Goal: Transaction & Acquisition: Purchase product/service

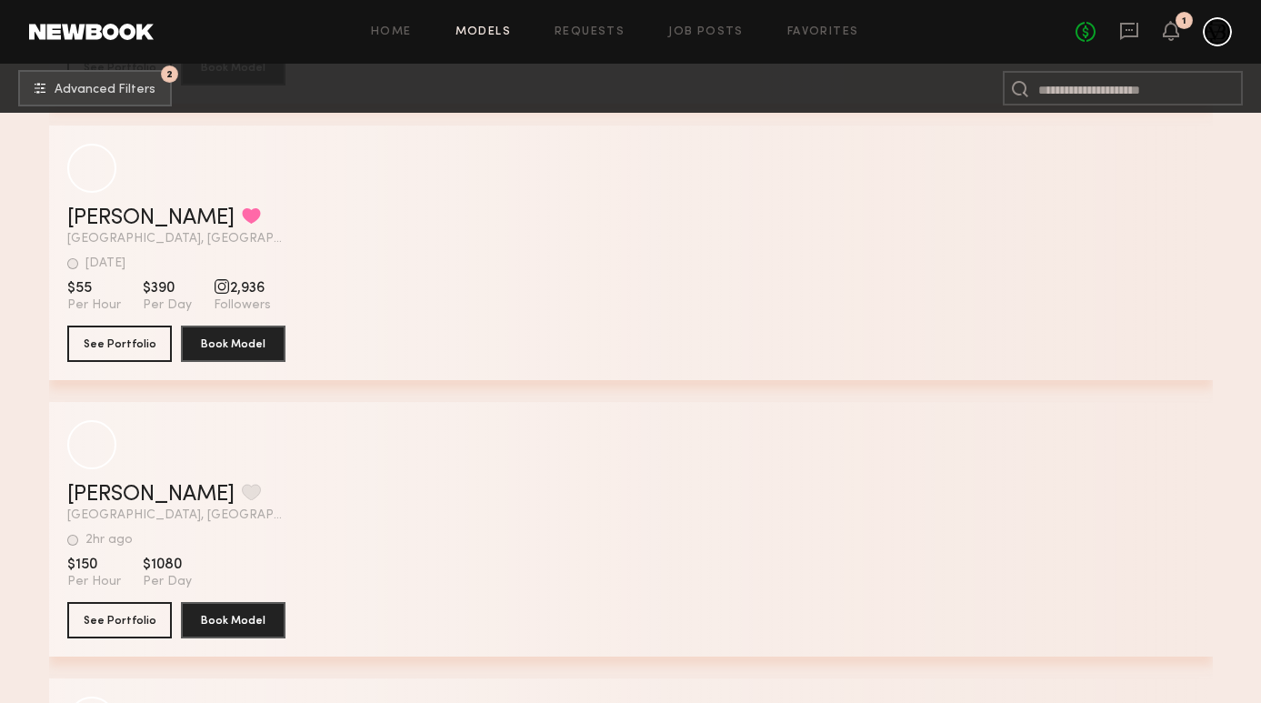
scroll to position [223125, 0]
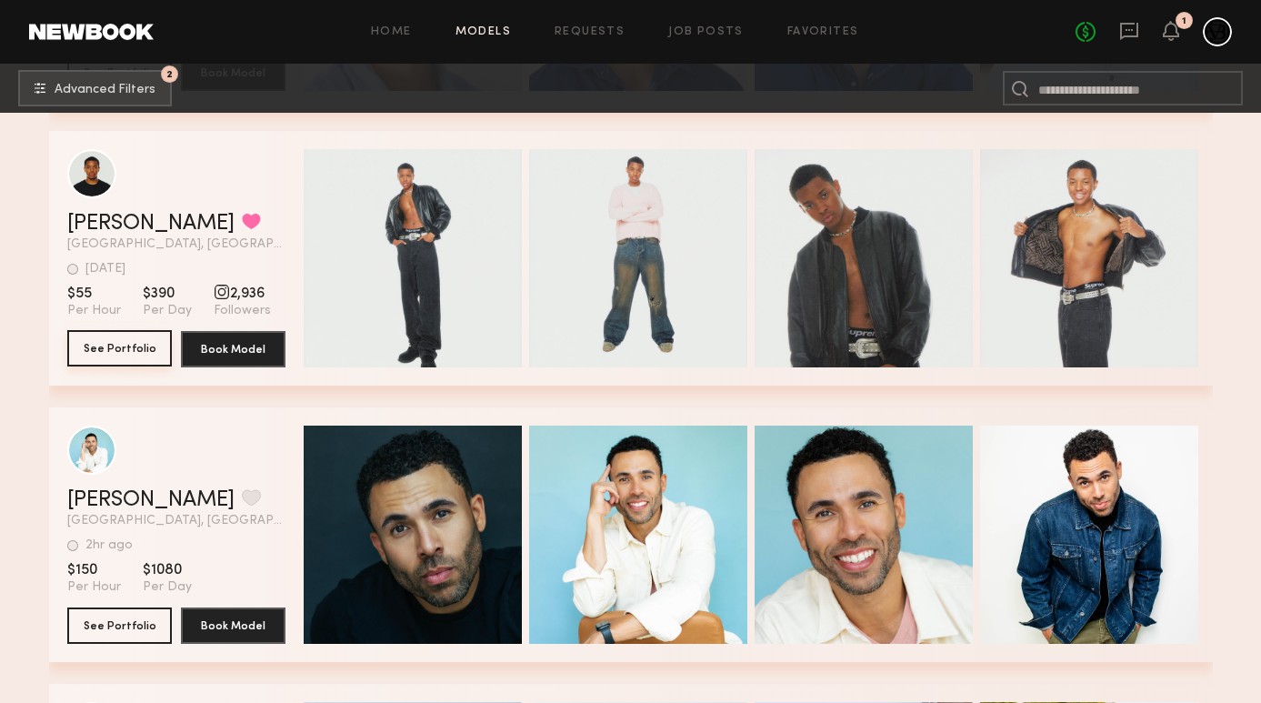
click at [136, 351] on button "See Portfolio" at bounding box center [119, 348] width 105 height 36
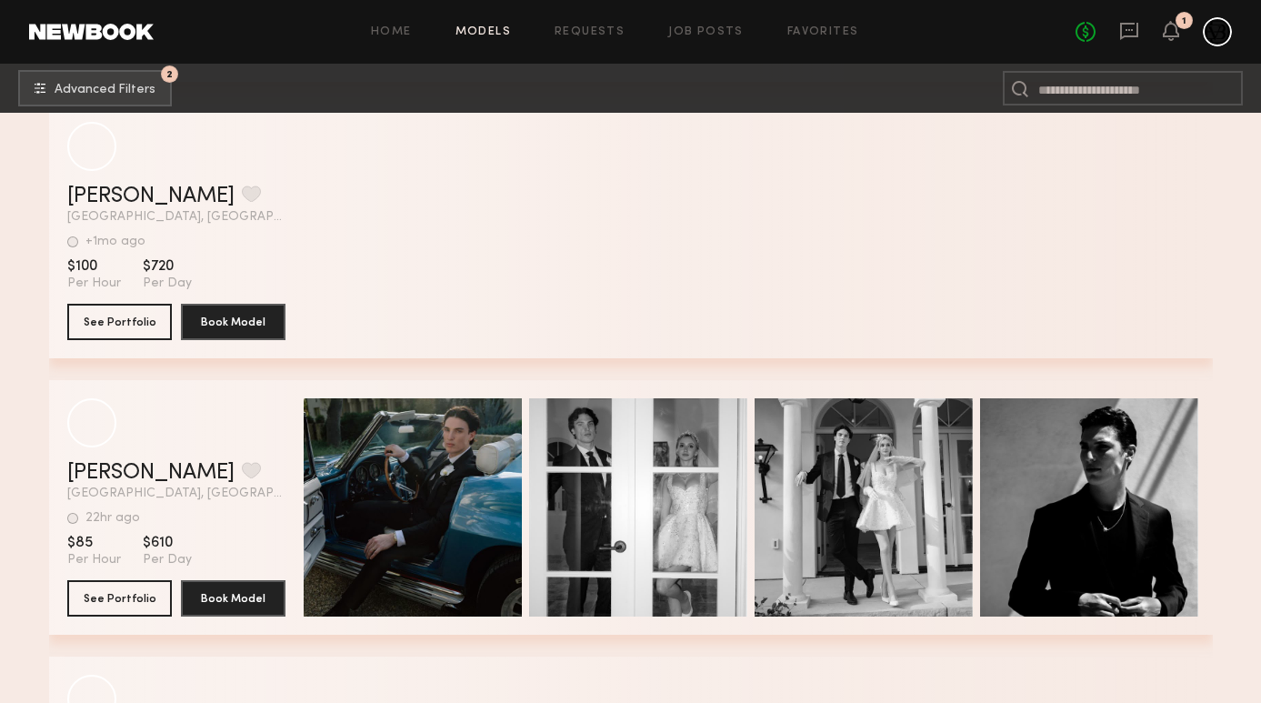
scroll to position [232091, 0]
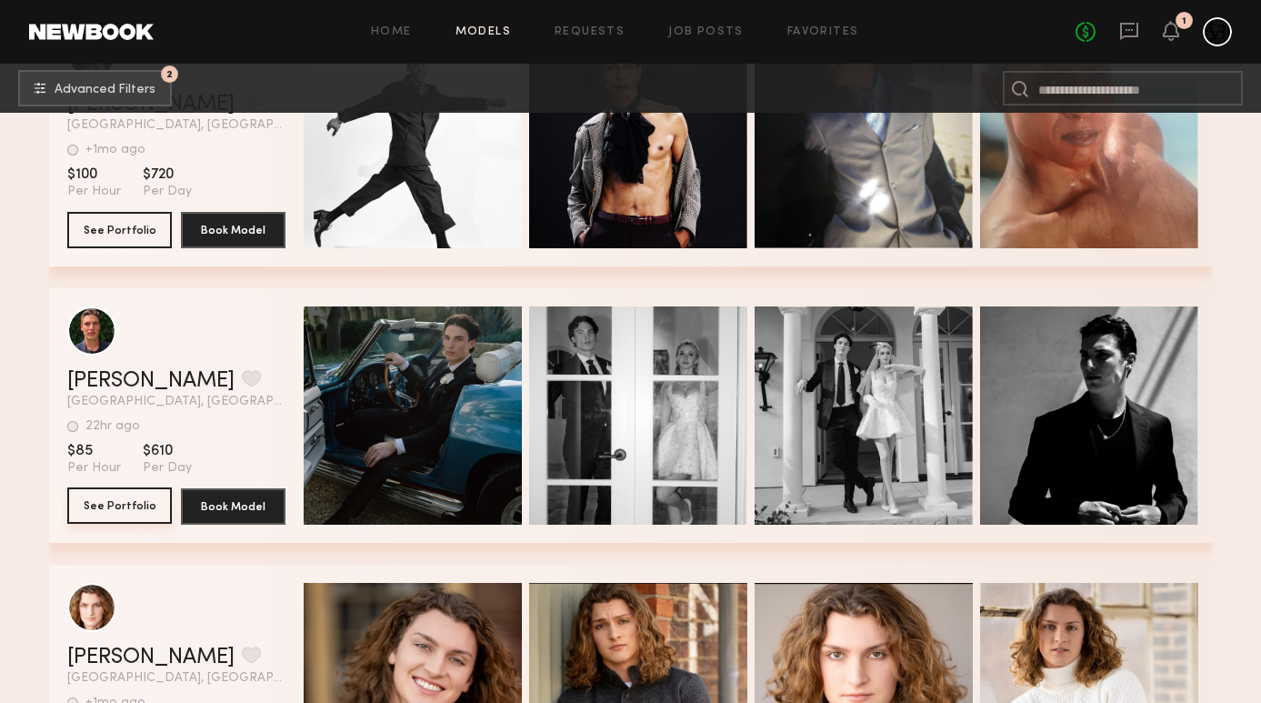
click at [99, 510] on button "See Portfolio" at bounding box center [119, 505] width 105 height 36
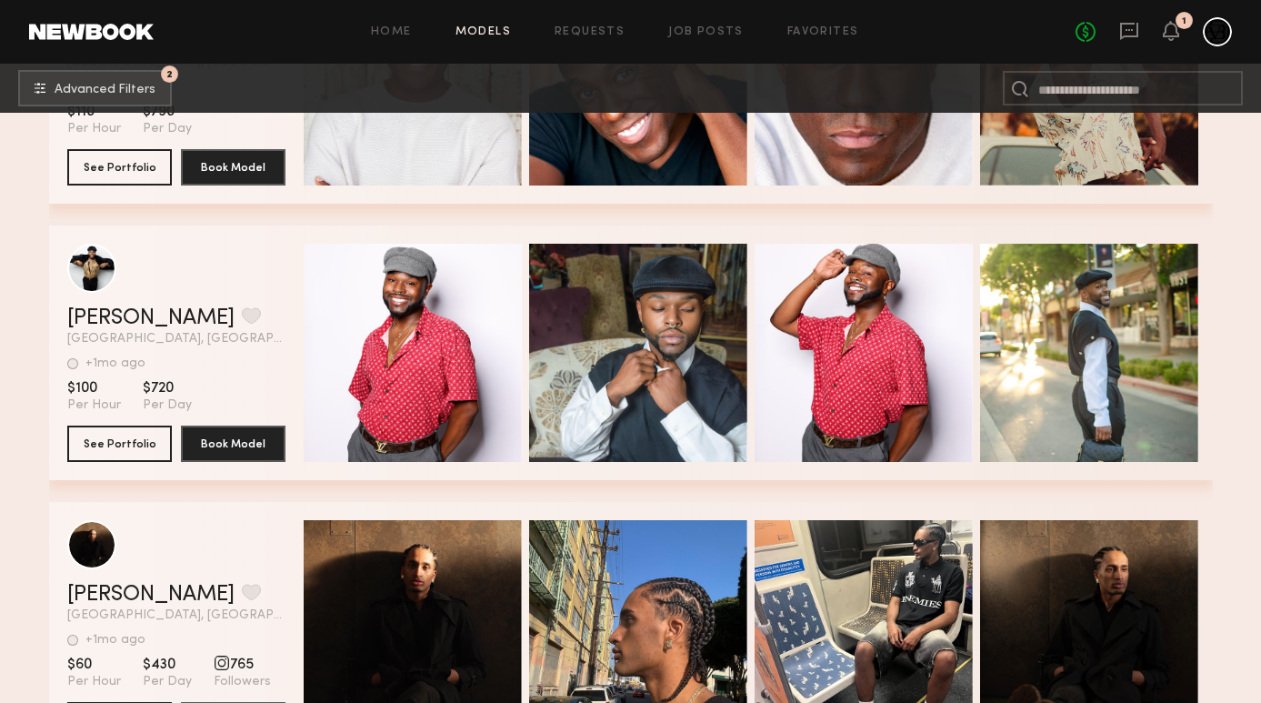
scroll to position [240593, 0]
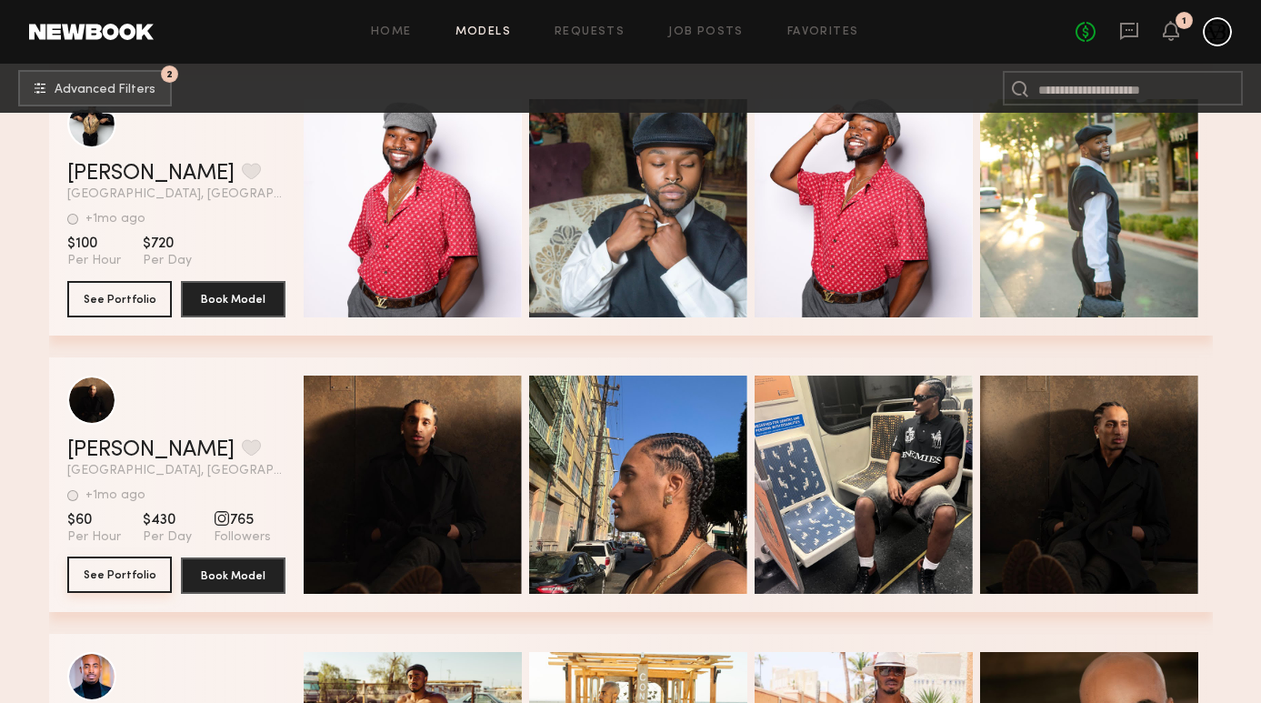
click at [145, 576] on button "See Portfolio" at bounding box center [119, 575] width 105 height 36
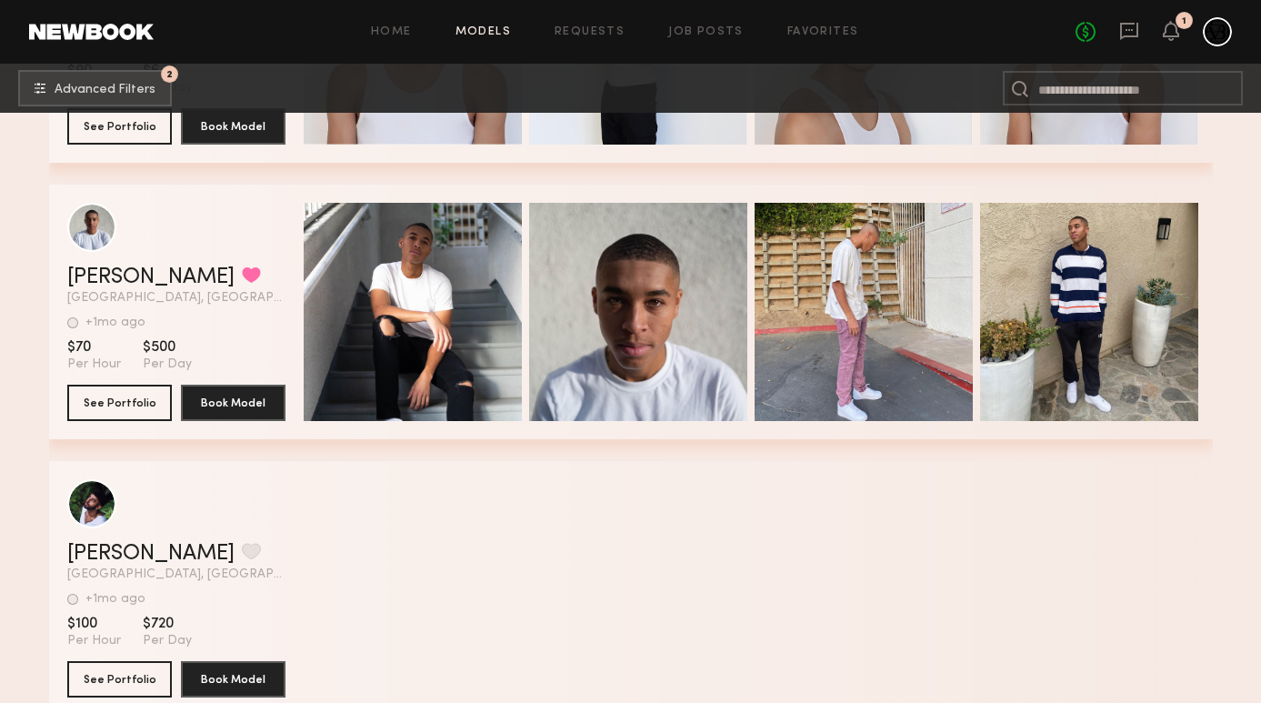
scroll to position [242170, 0]
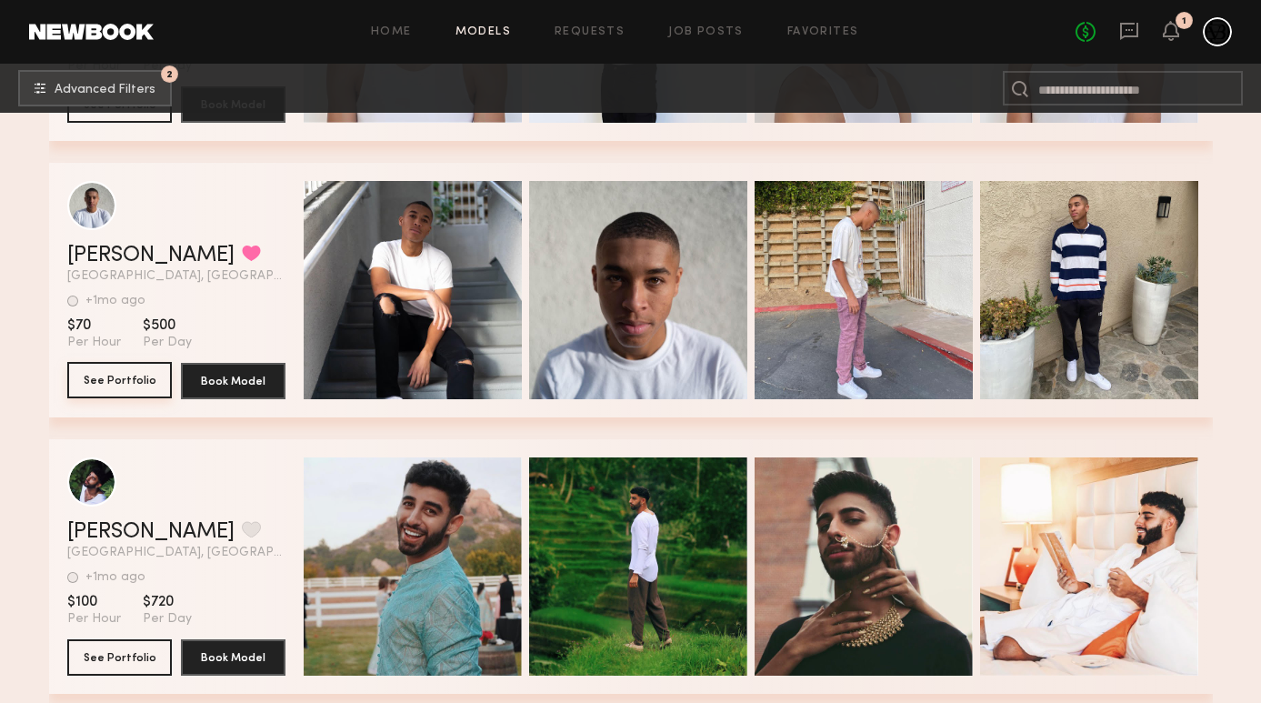
click at [147, 375] on button "See Portfolio" at bounding box center [119, 380] width 105 height 36
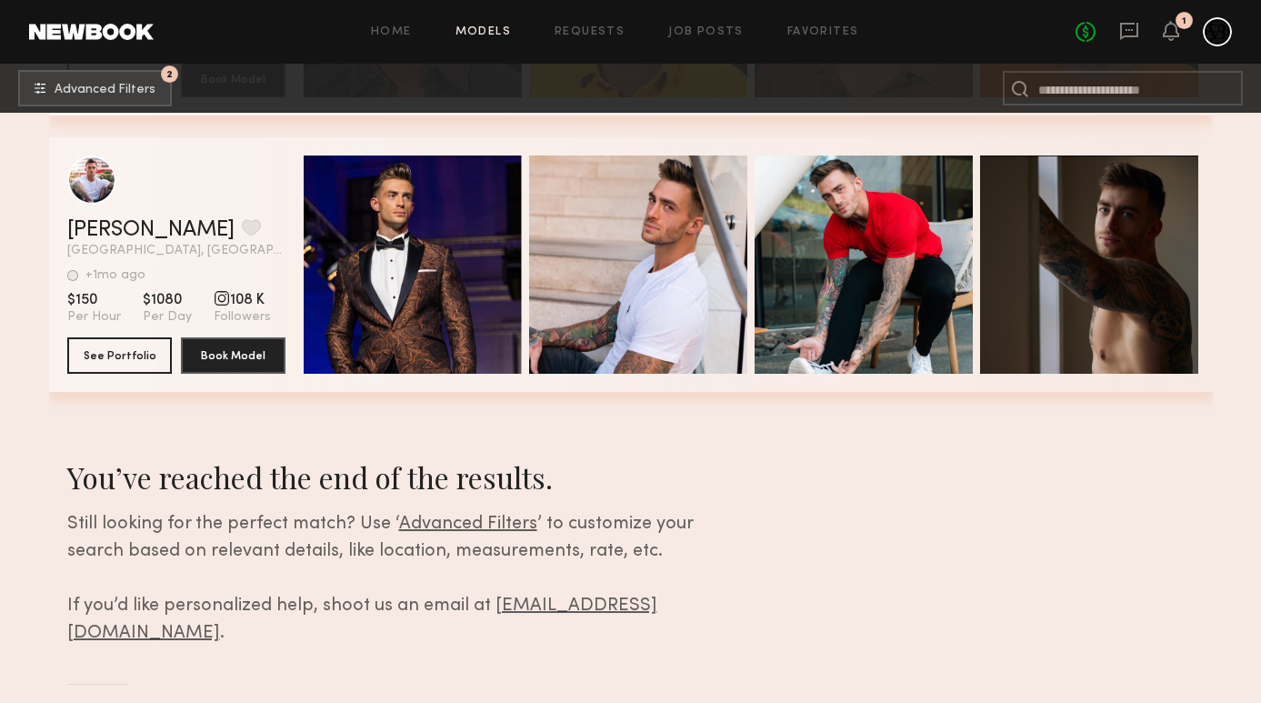
scroll to position [243023, 0]
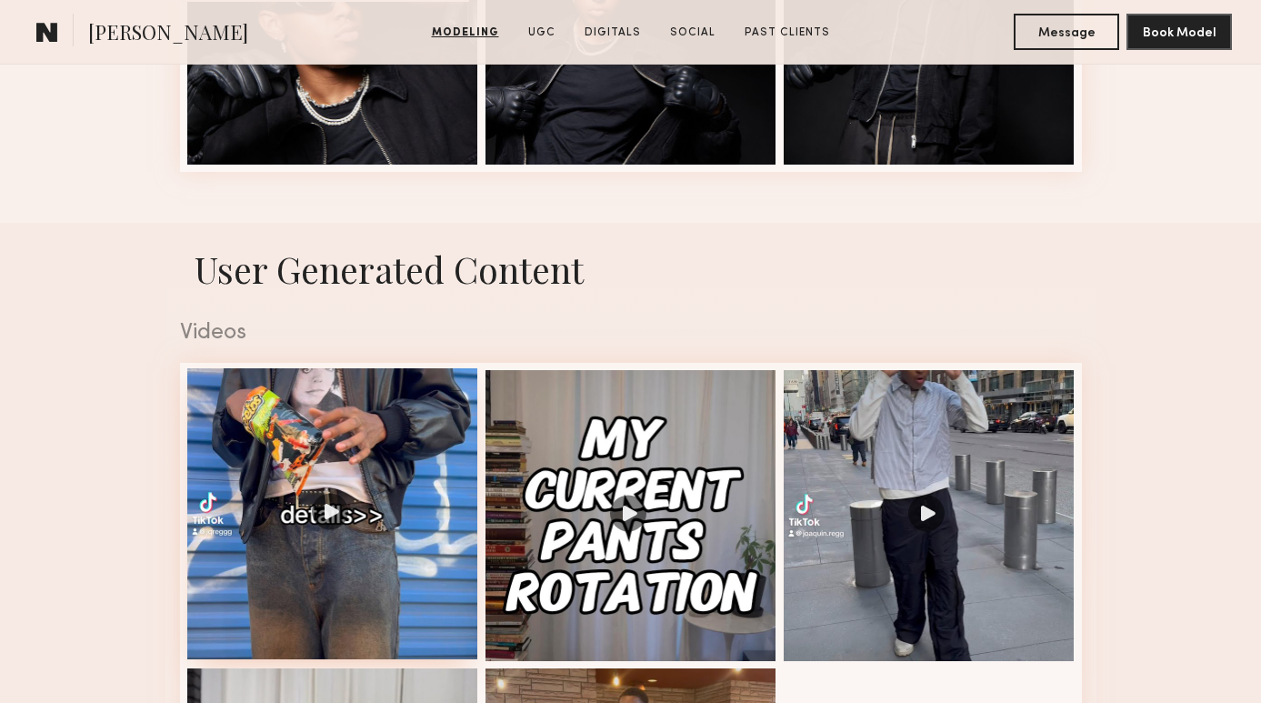
scroll to position [1566, 0]
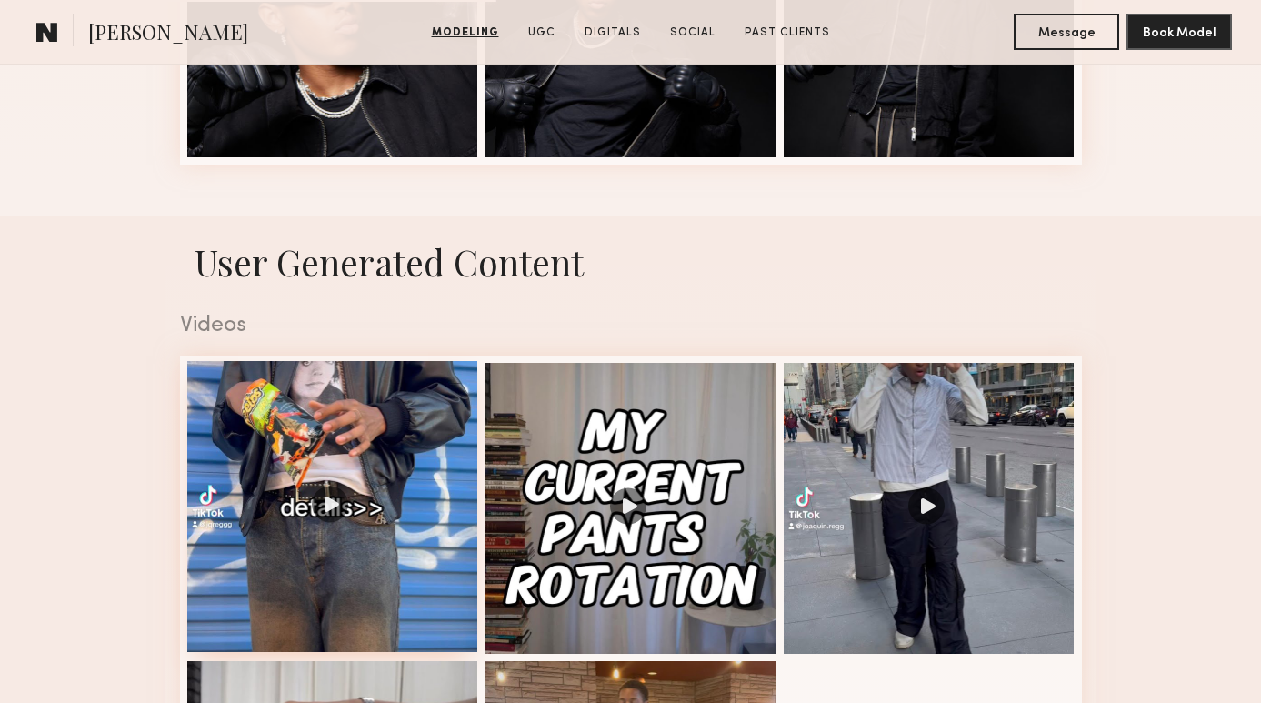
click at [289, 504] on div at bounding box center [332, 506] width 291 height 291
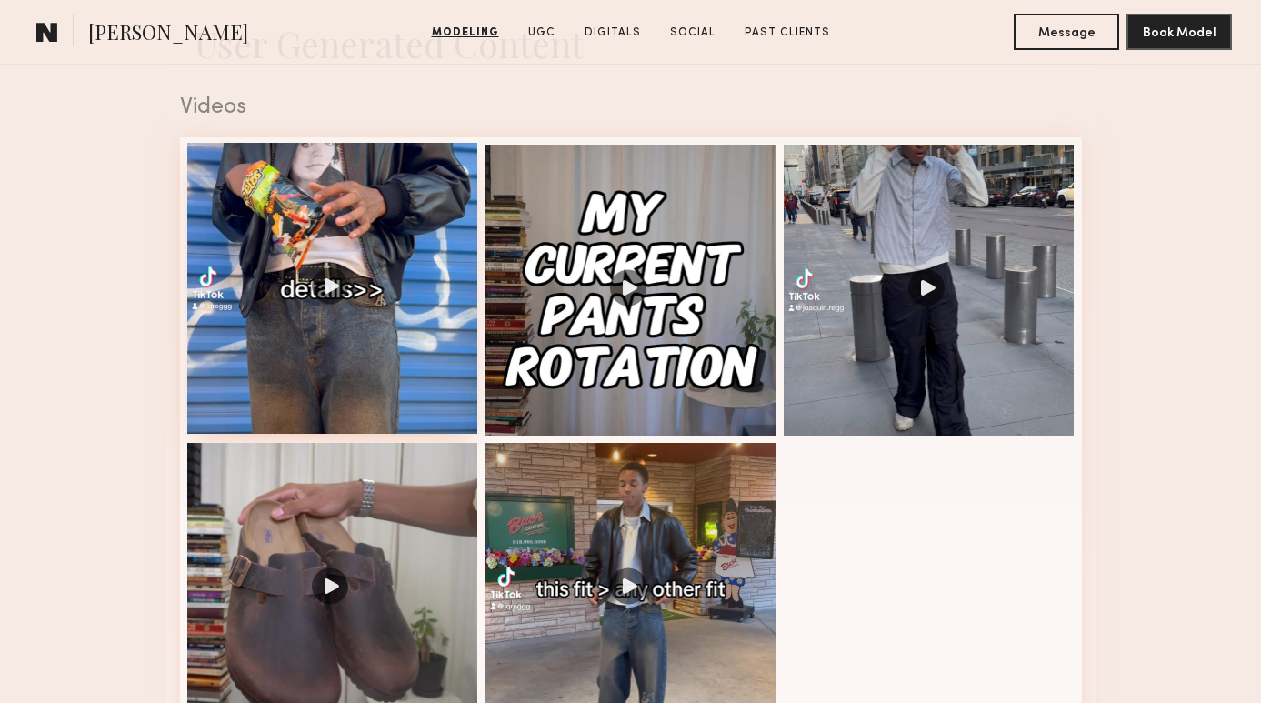
scroll to position [1870, 0]
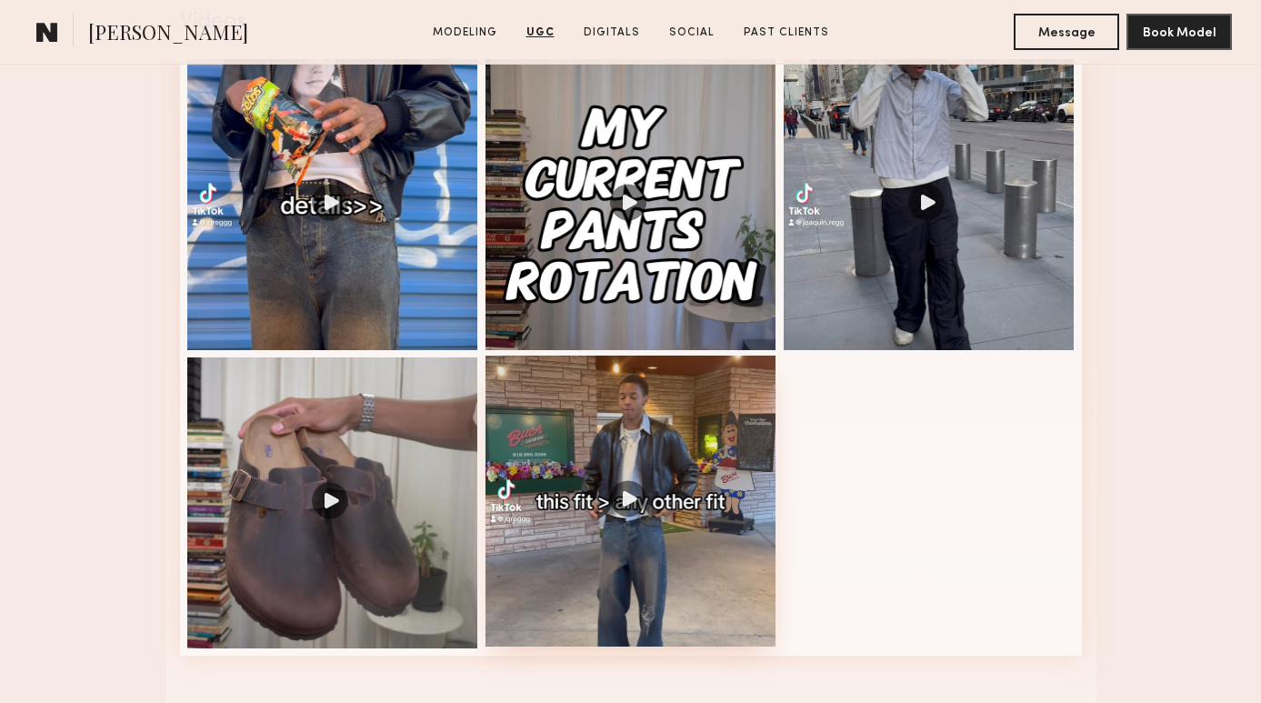
click at [616, 434] on div at bounding box center [631, 501] width 291 height 291
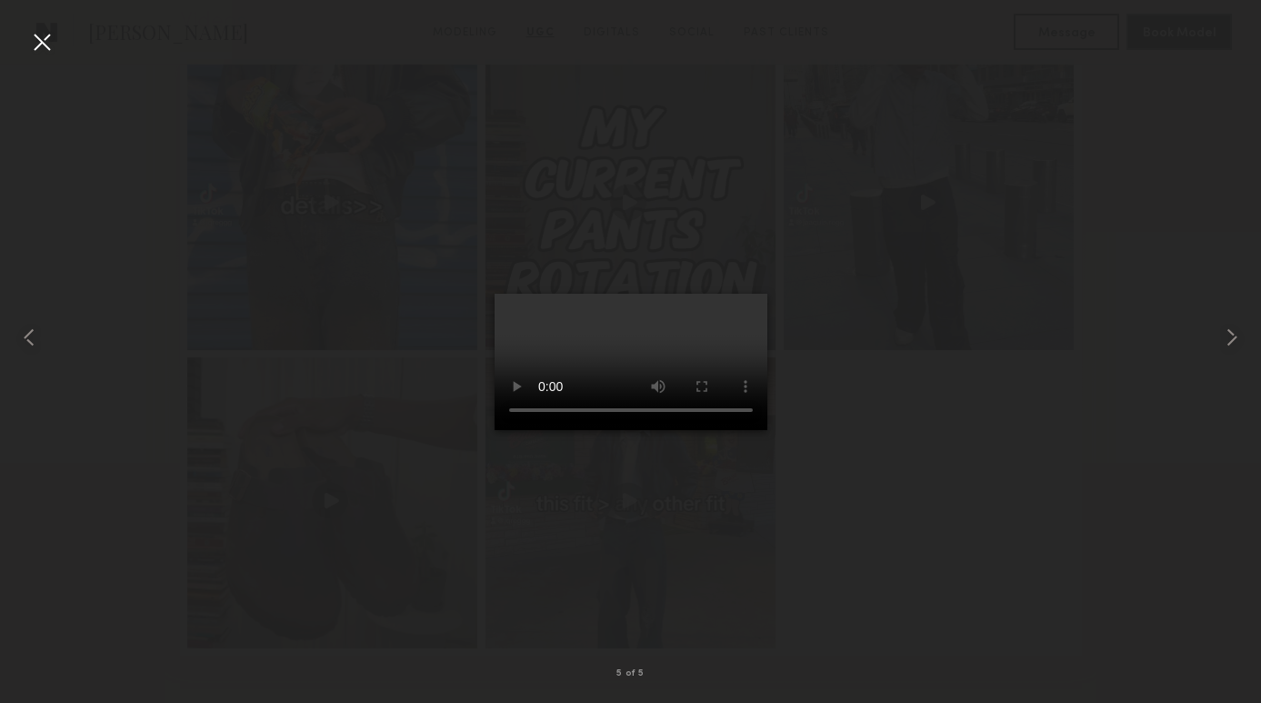
click at [765, 294] on video at bounding box center [631, 362] width 273 height 136
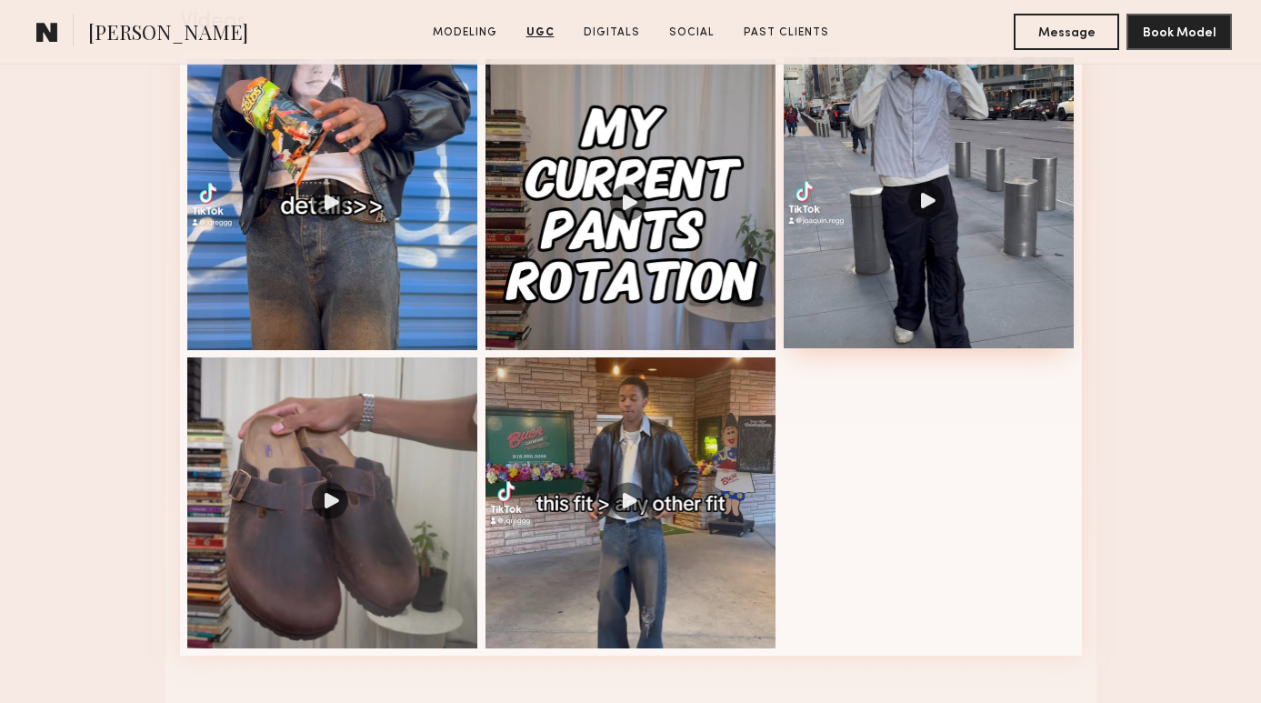
click at [842, 278] on div at bounding box center [929, 202] width 291 height 291
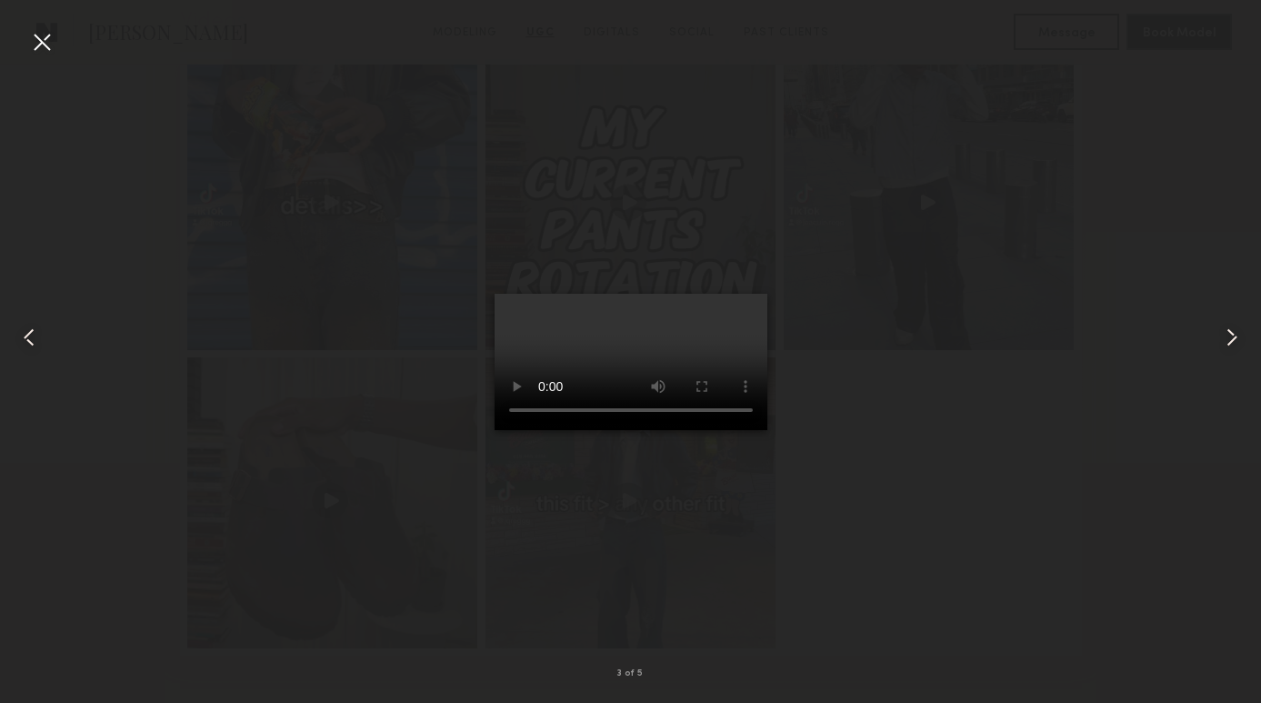
click at [754, 294] on video at bounding box center [631, 362] width 273 height 136
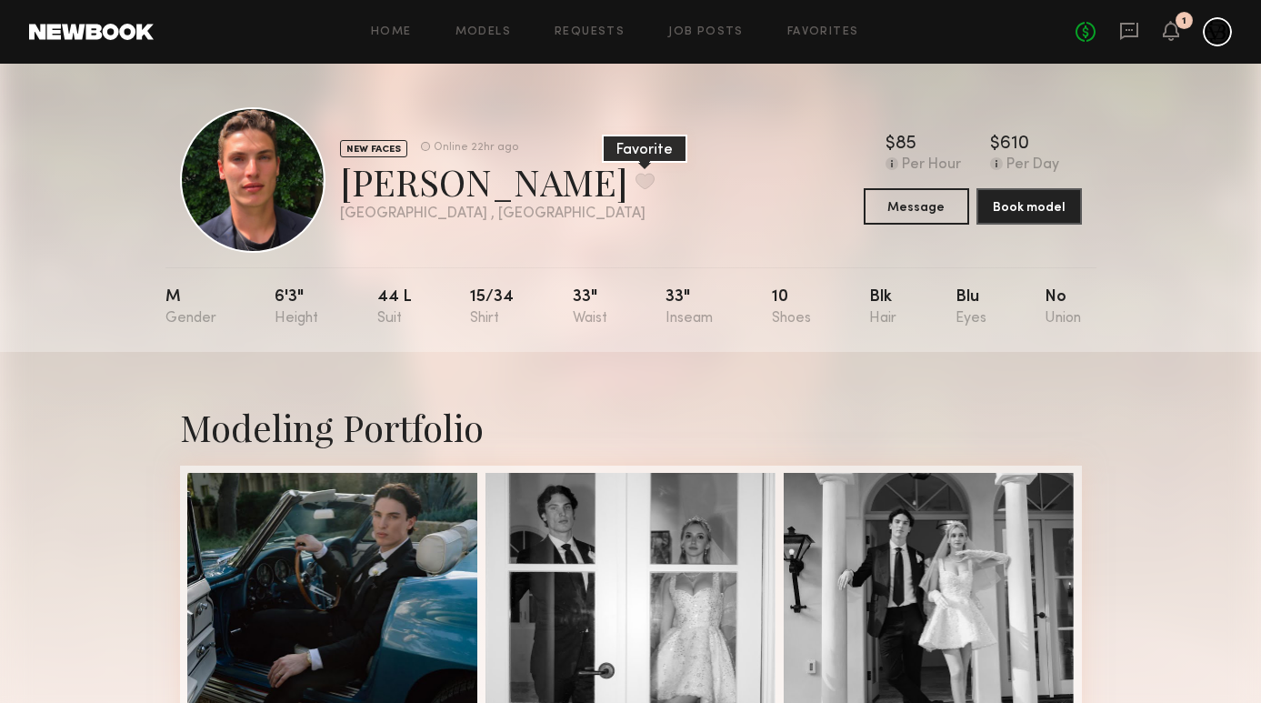
click at [636, 177] on button at bounding box center [645, 181] width 19 height 16
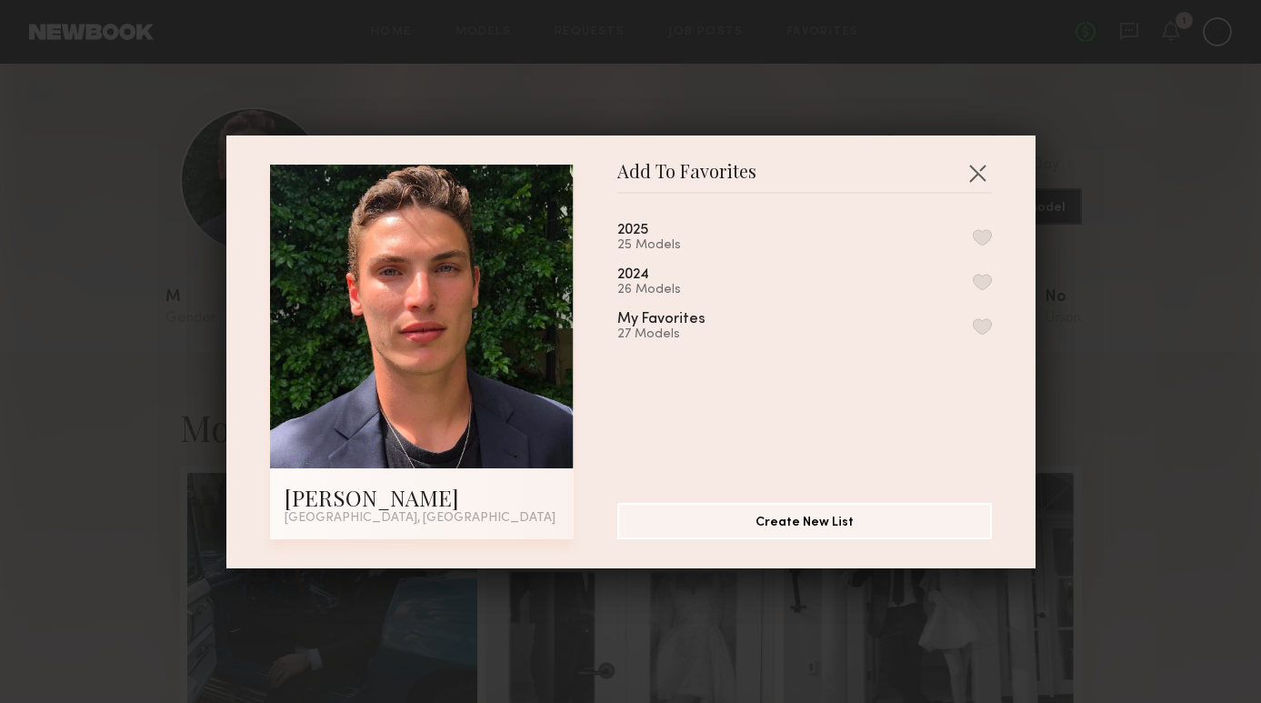
click at [985, 235] on button "button" at bounding box center [982, 237] width 19 height 16
click at [983, 183] on button "button" at bounding box center [977, 172] width 29 height 29
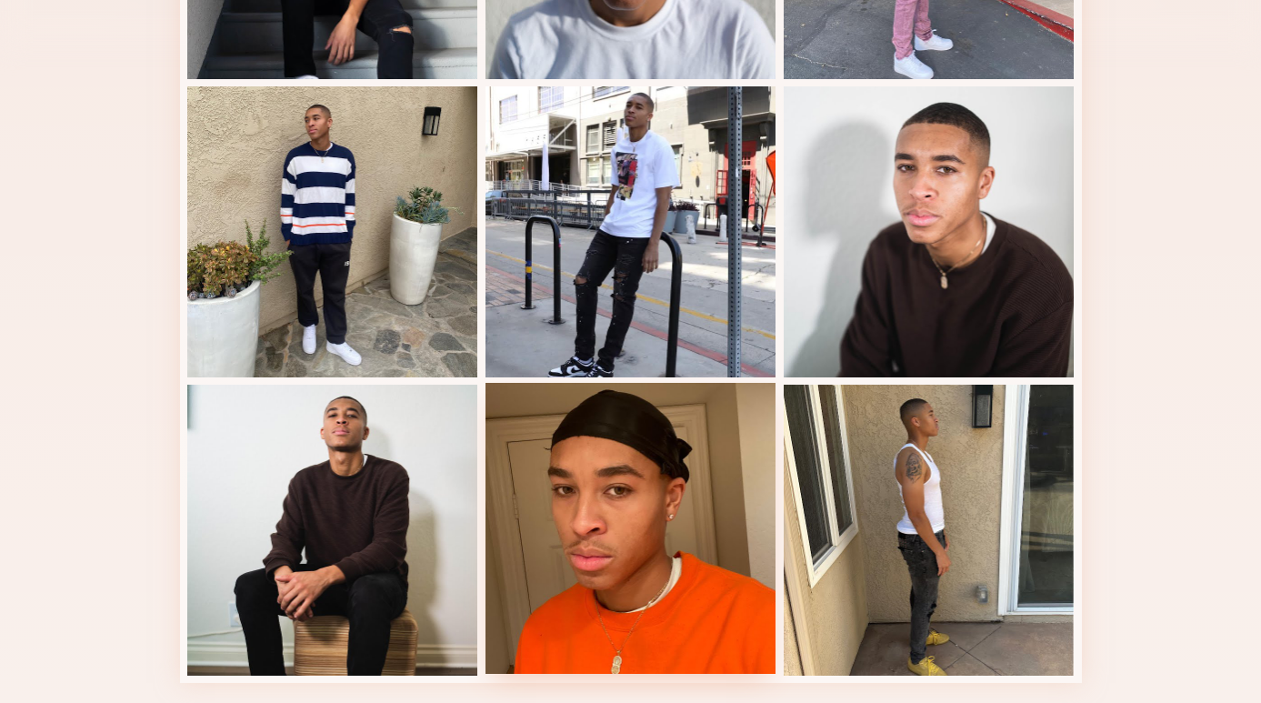
scroll to position [661, 0]
